Goal: Information Seeking & Learning: Check status

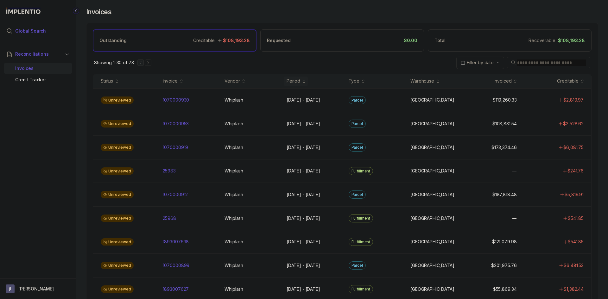
click at [39, 33] on span "Global Search" at bounding box center [30, 31] width 31 height 6
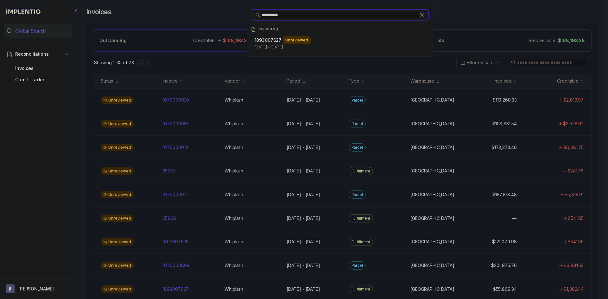
type input "**********"
click at [182, 291] on div "**********" at bounding box center [340, 149] width 528 height 299
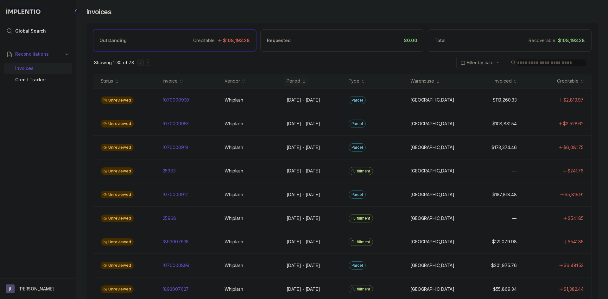
click at [182, 291] on p "1893007627" at bounding box center [175, 289] width 29 height 7
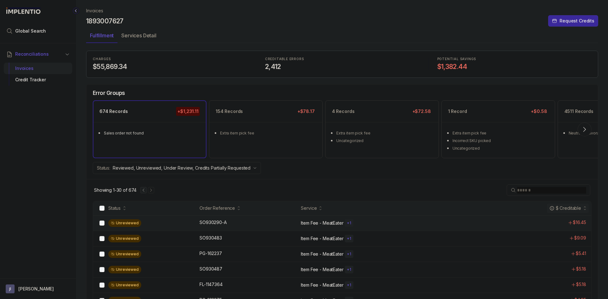
click at [182, 227] on div "Unreviewed" at bounding box center [151, 224] width 87 height 8
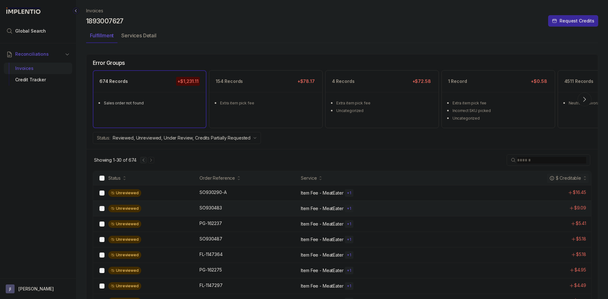
scroll to position [32, 0]
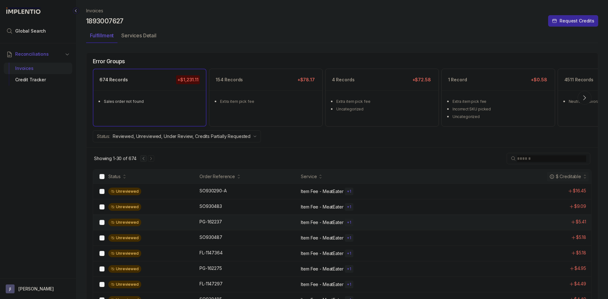
click at [177, 219] on div "Unreviewed" at bounding box center [151, 223] width 87 height 8
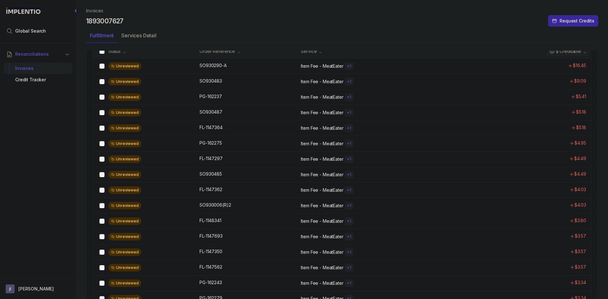
scroll to position [158, 0]
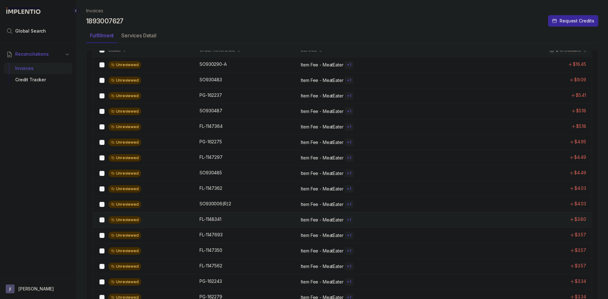
click at [214, 225] on div "Unreviewed FL-1148341 FL-1148341 Item Fee - MeatEater + 1 $3.80" at bounding box center [342, 220] width 498 height 16
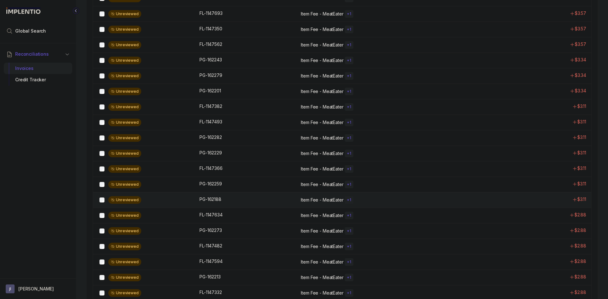
click at [226, 207] on div "Unreviewed PG-162188 PG-162188 Item Fee - MeatEater + 1 $3.11" at bounding box center [342, 200] width 498 height 16
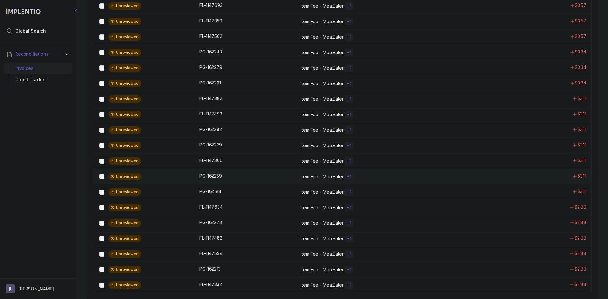
scroll to position [389, 0]
click at [236, 261] on div "Unreviewed FL-1147594 FL-1147594 Item Fee - MeatEater + 1 $2.88" at bounding box center [342, 254] width 498 height 16
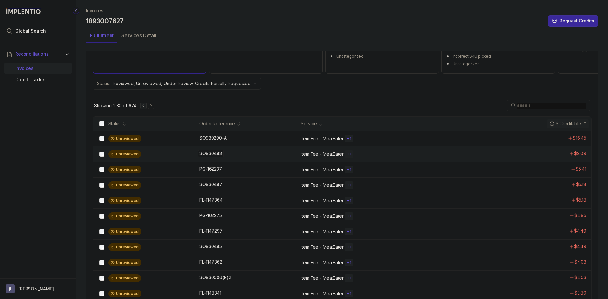
scroll to position [72, 0]
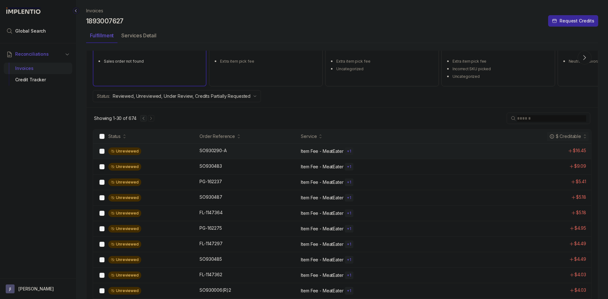
click at [217, 155] on div "Unreviewed SO930290-A SO930290-A Item Fee - MeatEater + 1 $16.45" at bounding box center [342, 152] width 498 height 16
click at [201, 151] on div "SO930290-A SO930290-A" at bounding box center [213, 151] width 27 height 6
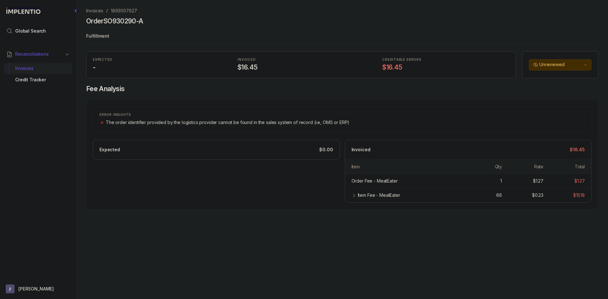
click at [108, 21] on h4 "Order SO930290-A" at bounding box center [114, 21] width 57 height 9
copy h4 "SO930290"
click at [353, 196] on icon at bounding box center [354, 195] width 5 height 5
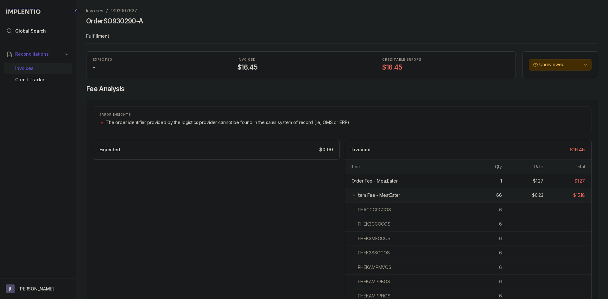
click at [353, 196] on icon at bounding box center [354, 195] width 5 height 5
click at [362, 195] on div "Item Fee - MeatEater" at bounding box center [379, 195] width 42 height 6
copy div "Item Fee - MeatEater"
drag, startPoint x: 406, startPoint y: 194, endPoint x: 358, endPoint y: 196, distance: 48.2
click at [358, 196] on div "Item Fee - MeatEater" at bounding box center [409, 195] width 103 height 6
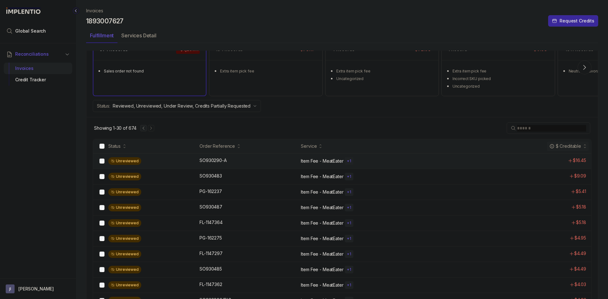
scroll to position [95, 0]
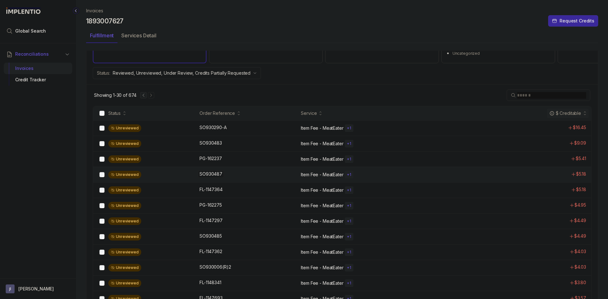
click at [207, 173] on p "SO930487" at bounding box center [211, 174] width 26 height 7
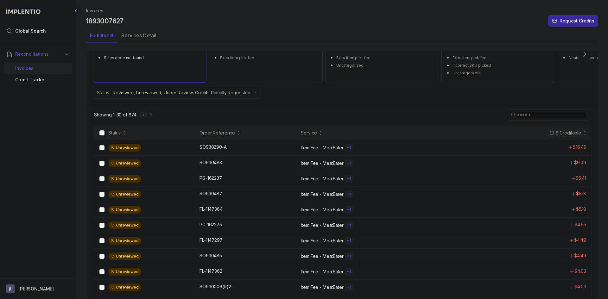
scroll to position [63, 0]
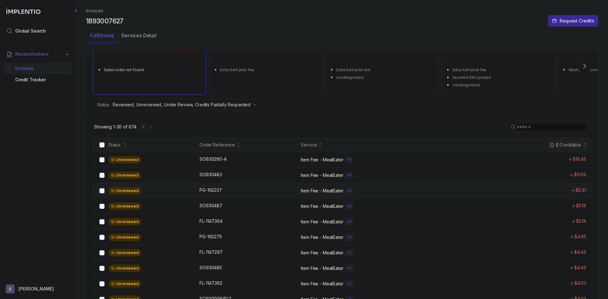
click at [217, 193] on p "PG-162237" at bounding box center [211, 190] width 26 height 7
click at [292, 193] on div "PG-162237 PG-162237" at bounding box center [249, 190] width 98 height 6
click at [270, 193] on div "PG-162237 PG-162237" at bounding box center [249, 190] width 98 height 6
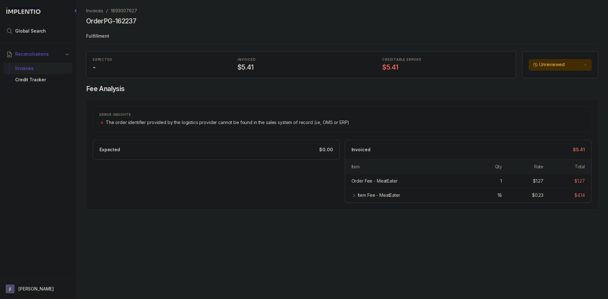
click at [135, 22] on h4 "Order PG-162237" at bounding box center [111, 21] width 50 height 9
drag, startPoint x: 134, startPoint y: 22, endPoint x: 105, endPoint y: 21, distance: 29.2
click at [105, 21] on h4 "Order PG-162237" at bounding box center [111, 21] width 50 height 9
copy h4 "PG-162237"
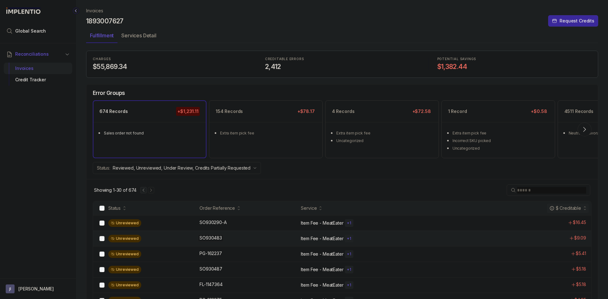
click at [218, 238] on p "SO930483" at bounding box center [211, 238] width 26 height 7
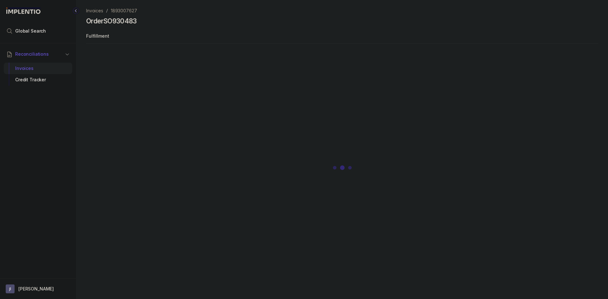
click at [132, 23] on h4 "Order SO930483" at bounding box center [111, 21] width 51 height 9
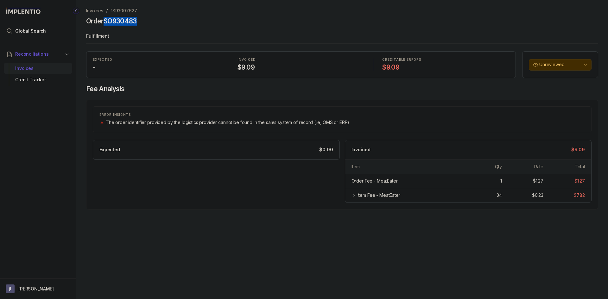
click at [132, 23] on h4 "Order SO930483" at bounding box center [111, 21] width 51 height 9
copy h4 "SO930483"
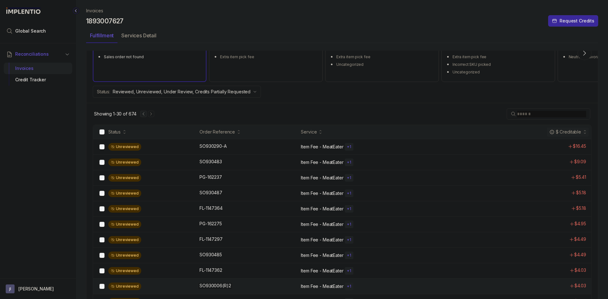
scroll to position [95, 0]
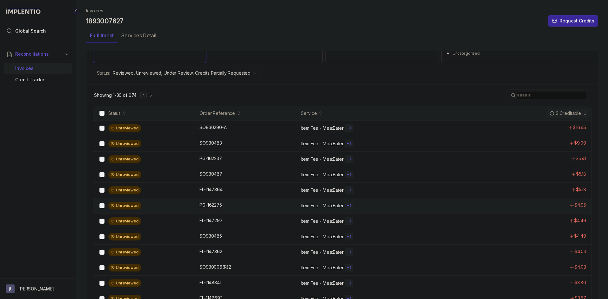
click at [210, 204] on p "PG-162275" at bounding box center [211, 205] width 26 height 7
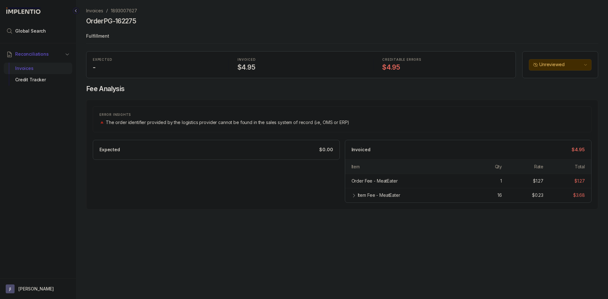
click at [124, 22] on h4 "Order PG-162275" at bounding box center [111, 21] width 50 height 9
drag, startPoint x: 124, startPoint y: 22, endPoint x: 110, endPoint y: 22, distance: 14.3
click at [110, 22] on h4 "Order PG-162275" at bounding box center [111, 21] width 50 height 9
copy h4 "PG-162275"
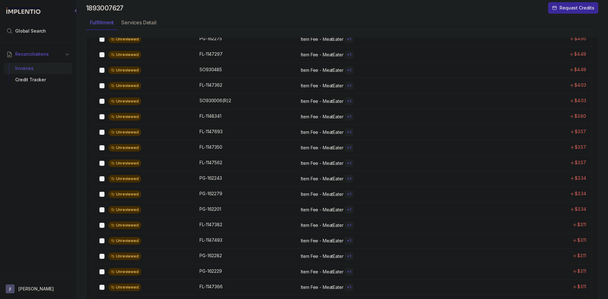
scroll to position [389, 0]
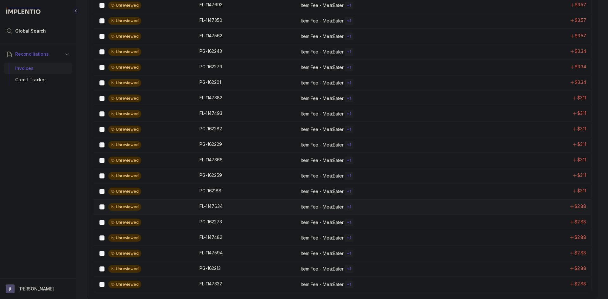
click at [213, 208] on p "FL-1147634" at bounding box center [211, 206] width 26 height 7
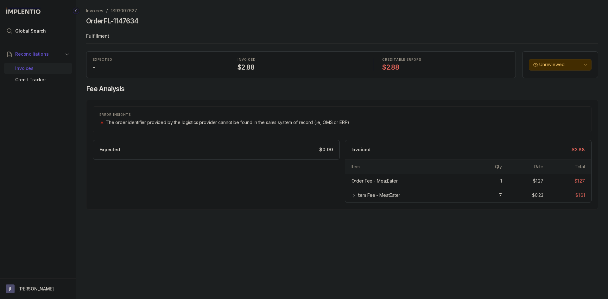
click at [126, 21] on h4 "Order FL-1147634" at bounding box center [112, 21] width 53 height 9
drag, startPoint x: 126, startPoint y: 21, endPoint x: 110, endPoint y: 21, distance: 16.2
click at [110, 21] on h4 "Order FL-1147634" at bounding box center [112, 21] width 53 height 9
copy h4 "FL-1147634"
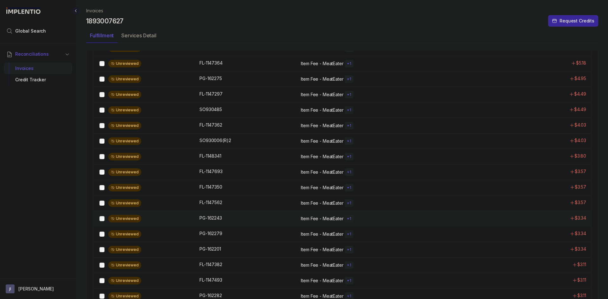
scroll to position [389, 0]
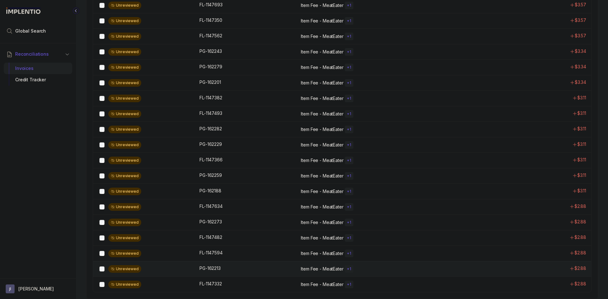
click at [254, 272] on div "Unreviewed PG-162213 PG-162213 Item Fee - MeatEater + 1 $2.88" at bounding box center [342, 269] width 498 height 16
click at [210, 274] on div "Unreviewed PG-162213 PG-162213 Item Fee - MeatEater + 1 $2.88" at bounding box center [342, 269] width 498 height 16
click at [210, 268] on div "PG-162213 PG-162213" at bounding box center [210, 269] width 21 height 6
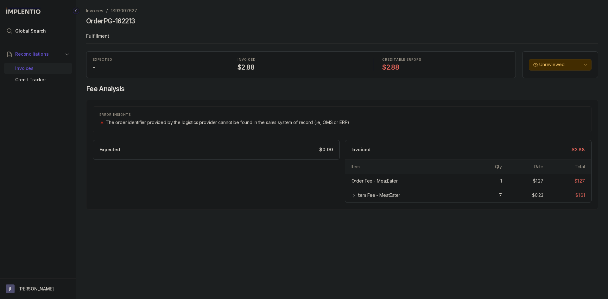
click at [127, 19] on h4 "Order PG-162213" at bounding box center [110, 21] width 49 height 9
drag, startPoint x: 127, startPoint y: 19, endPoint x: 104, endPoint y: 23, distance: 23.2
click at [104, 23] on h4 "Order PG-162213" at bounding box center [110, 21] width 49 height 9
copy h4 "PG-162213"
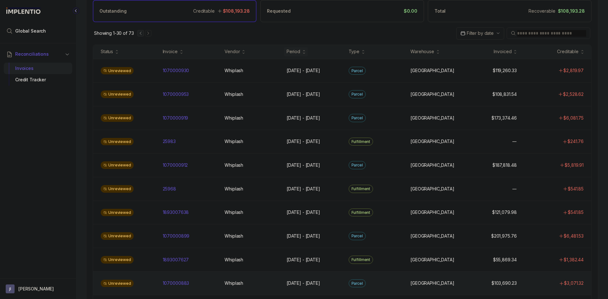
scroll to position [32, 0]
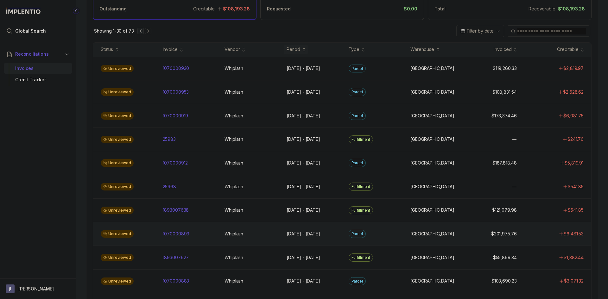
click at [254, 240] on div "Unreviewed 1070000899 1070000899 Whiplash Whiplash Aug 13 - Aug 22, 2025 Aug 13…" at bounding box center [342, 234] width 498 height 24
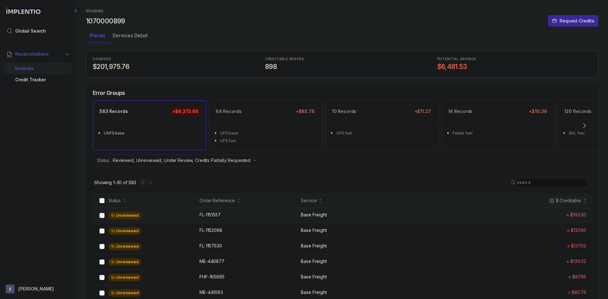
click at [254, 217] on div "FL-1151557 FL-1151557" at bounding box center [249, 215] width 98 height 6
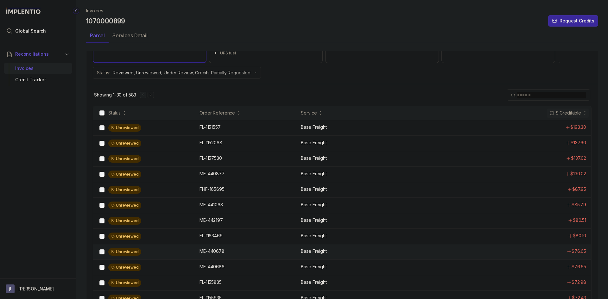
scroll to position [127, 0]
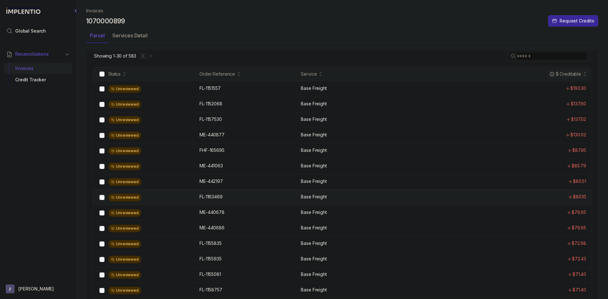
click at [255, 203] on div "Unreviewed FL-1163469 FL-1163469 Base Freight $80.10" at bounding box center [342, 198] width 498 height 16
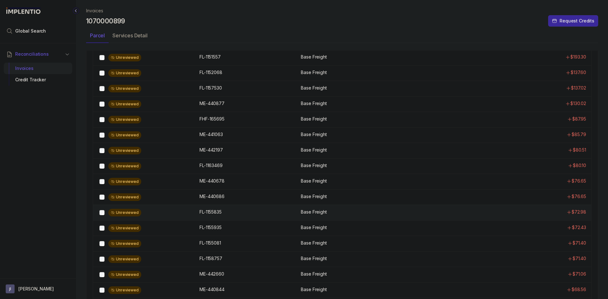
scroll to position [158, 0]
click at [274, 241] on div "FL-1155081 FL-1155081" at bounding box center [249, 243] width 98 height 6
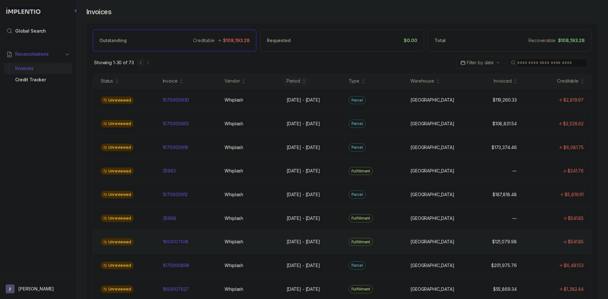
click at [211, 239] on div "1893007638 1893007638" at bounding box center [190, 242] width 55 height 6
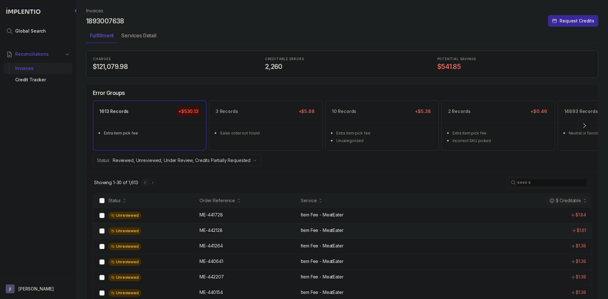
click at [253, 233] on div "ME-442128 ME-442128" at bounding box center [249, 231] width 98 height 6
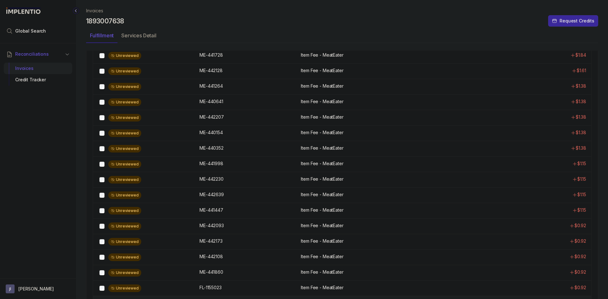
scroll to position [222, 0]
click at [262, 241] on div "ME-441733 ME-441733" at bounding box center [249, 242] width 98 height 6
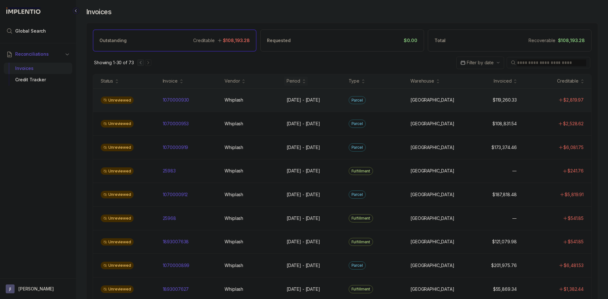
click at [201, 105] on div "Unreviewed 1070000930 1070000930 Whiplash Whiplash Sep 19 - Sep 19, 2025 Sep 19…" at bounding box center [342, 100] width 498 height 24
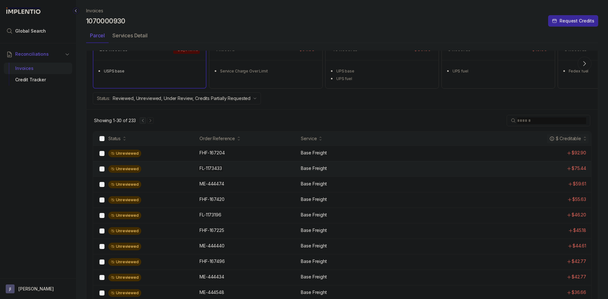
scroll to position [63, 0]
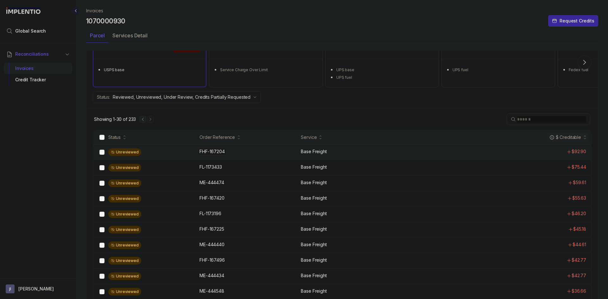
click at [267, 154] on div "FHF-167204 FHF-167204" at bounding box center [249, 152] width 98 height 6
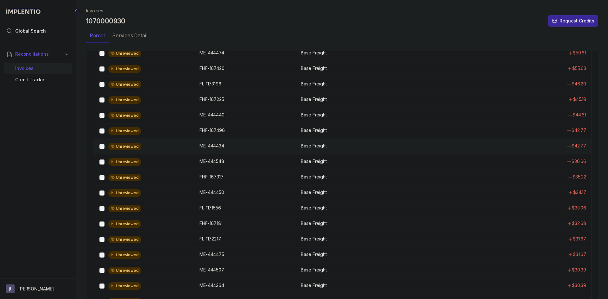
scroll to position [317, 0]
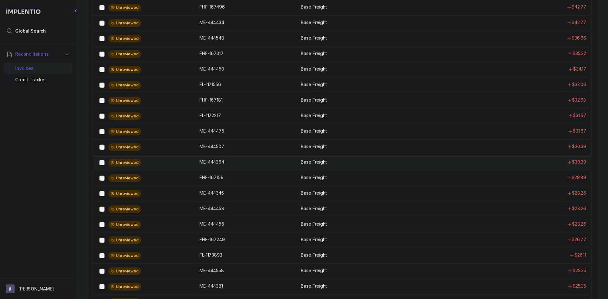
click at [268, 170] on div "Unreviewed ME-444364 ME-444364 Base Freight $30.39" at bounding box center [342, 163] width 498 height 16
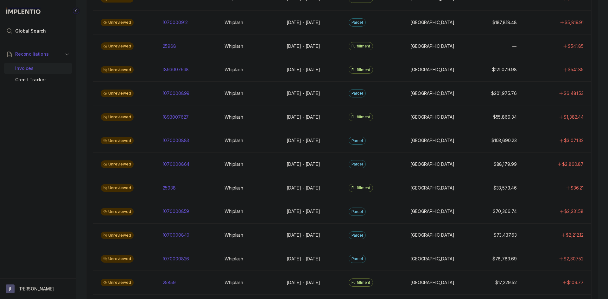
scroll to position [190, 0]
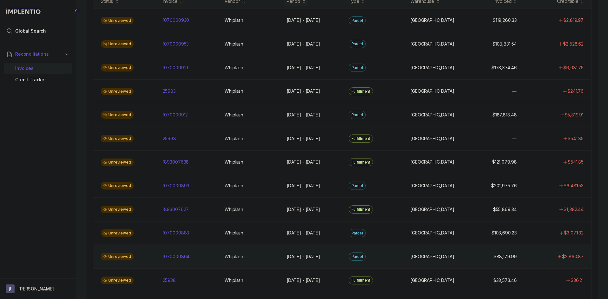
scroll to position [95, 0]
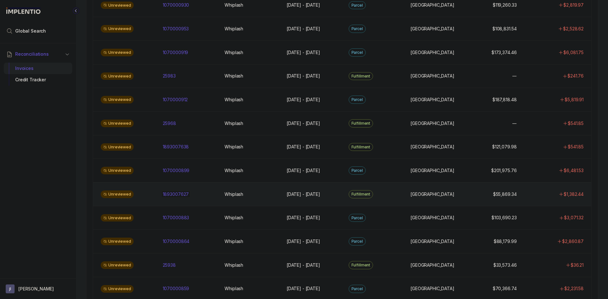
click at [185, 195] on div "1893007627 1893007627" at bounding box center [176, 194] width 26 height 6
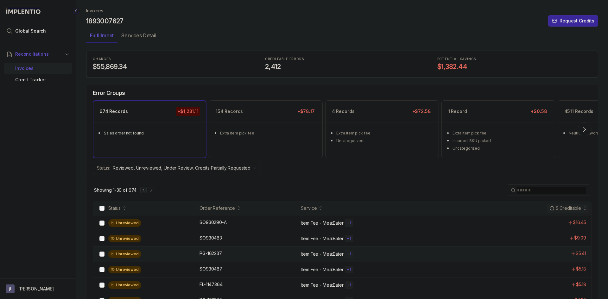
click at [187, 247] on div "Unreviewed PG-162237 PG-162237 Item Fee - MeatEater + 1 $5.41" at bounding box center [342, 255] width 498 height 16
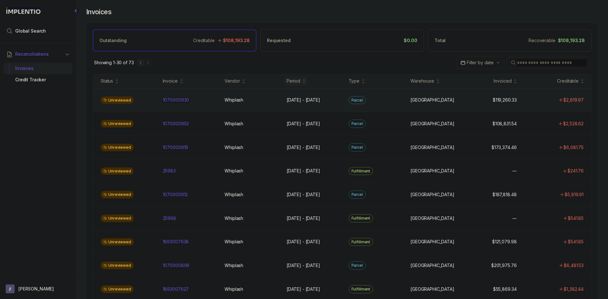
click at [191, 102] on div "1070000930 1070000930" at bounding box center [190, 100] width 55 height 6
click at [203, 121] on div "1070000953 1070000953" at bounding box center [190, 124] width 55 height 6
click at [207, 143] on div "Unreviewed 1070000919 1070000919 Whiplash Whiplash Aug 25 - Sep 5, 2025 Aug 25 …" at bounding box center [342, 148] width 498 height 24
click at [206, 166] on div "Unreviewed 25983 25983 Whiplash Whiplash Aug 18 - Sep 1, 2025 Aug 18 - Sep 1, 2…" at bounding box center [342, 171] width 498 height 24
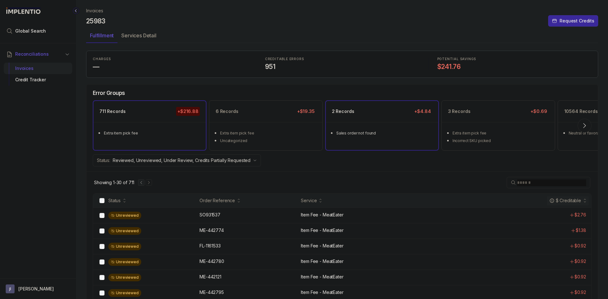
click at [403, 143] on ul "Sales order not found" at bounding box center [382, 132] width 112 height 20
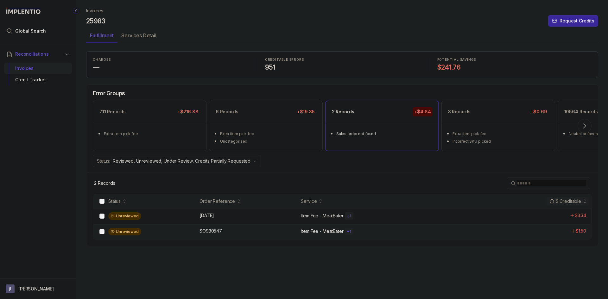
drag, startPoint x: 171, startPoint y: 227, endPoint x: 174, endPoint y: 226, distance: 3.5
click at [173, 227] on div "Unreviewed SO930547 SO930547 Item Fee - MeatEater + 1 $1.50" at bounding box center [342, 232] width 498 height 16
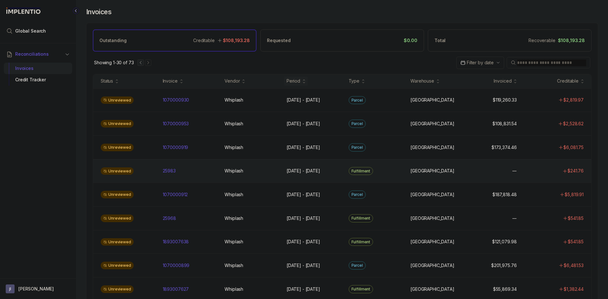
click at [207, 176] on div "Unreviewed 25983 25983 Whiplash Whiplash Aug 18 - Sep 1, 2025 Aug 18 - Sep 1, 2…" at bounding box center [342, 171] width 498 height 24
click at [194, 198] on div "Unreviewed 1070000912 1070000912 Whiplash Whiplash Aug 18 - Aug 28, 2025 Aug 18…" at bounding box center [342, 195] width 498 height 24
click at [207, 216] on div "25968 25968" at bounding box center [190, 218] width 55 height 6
click at [207, 247] on div "Unreviewed 1893007638 1893007638 Whiplash Whiplash Aug 11 - Aug 25, 2025 Aug 11…" at bounding box center [342, 242] width 498 height 24
drag, startPoint x: 209, startPoint y: 268, endPoint x: 209, endPoint y: 265, distance: 3.9
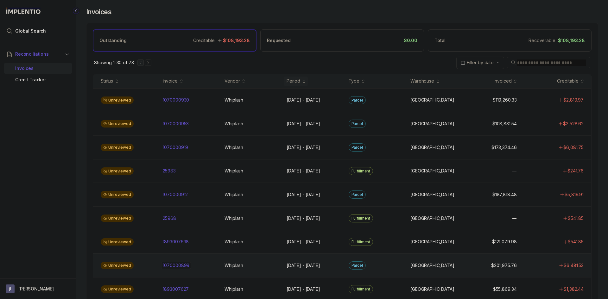
click at [210, 267] on div "1070000899 1070000899" at bounding box center [190, 266] width 55 height 6
click at [209, 289] on div "1893007627 1893007627" at bounding box center [190, 289] width 55 height 6
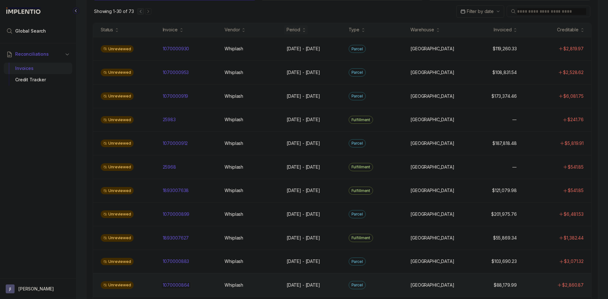
scroll to position [63, 0]
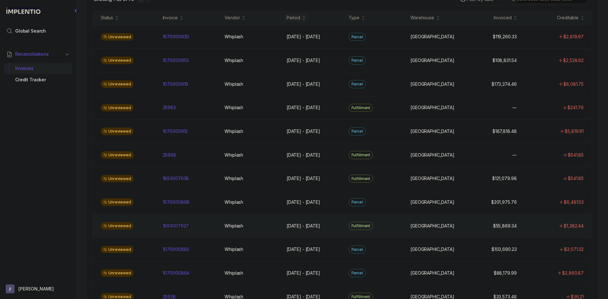
click at [199, 226] on div "1893007627 1893007627" at bounding box center [190, 226] width 55 height 6
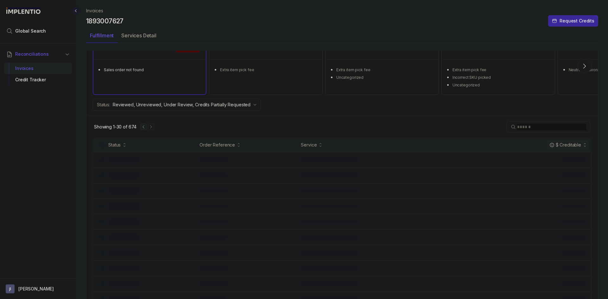
scroll to position [51, 0]
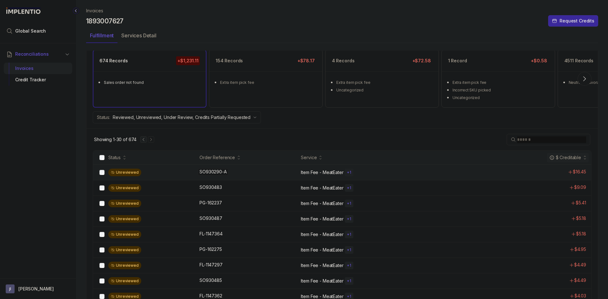
click at [213, 172] on p "SO930290-A" at bounding box center [213, 172] width 30 height 7
drag, startPoint x: 234, startPoint y: 172, endPoint x: 226, endPoint y: 171, distance: 8.0
click at [226, 171] on div "SO930290-A SO930290-A" at bounding box center [249, 172] width 98 height 6
copy div "SO930290-A"
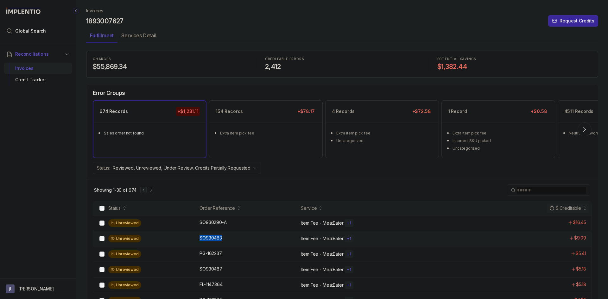
copy p "SO930483"
drag, startPoint x: 200, startPoint y: 239, endPoint x: 222, endPoint y: 241, distance: 21.6
click at [222, 241] on p "SO930483" at bounding box center [211, 238] width 26 height 7
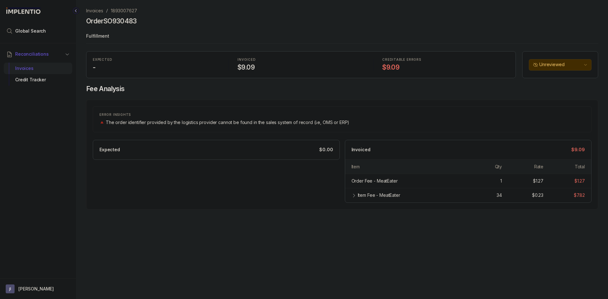
click at [119, 21] on h4 "Order SO930483" at bounding box center [111, 21] width 51 height 9
click at [117, 22] on h4 "Order SO930483" at bounding box center [111, 21] width 51 height 9
copy h4 "SO930483"
